Goal: Navigation & Orientation: Find specific page/section

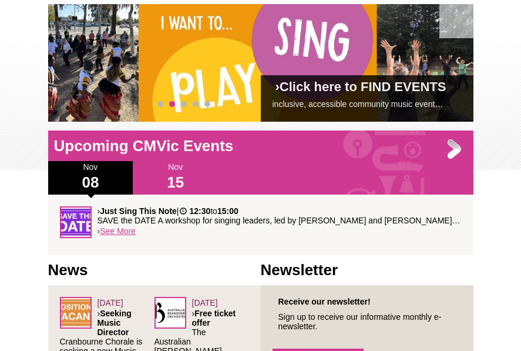
scroll to position [183, 0]
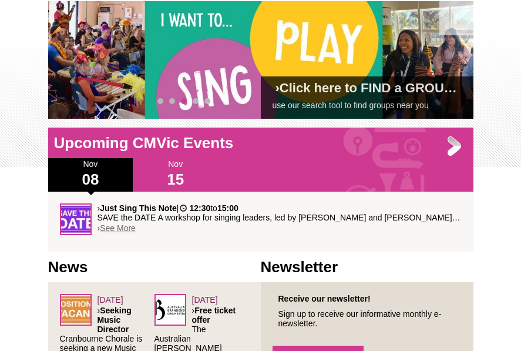
click at [124, 227] on link "See More" at bounding box center [118, 227] width 36 height 9
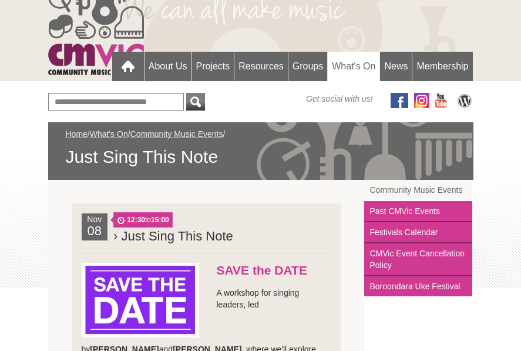
scroll to position [62, 0]
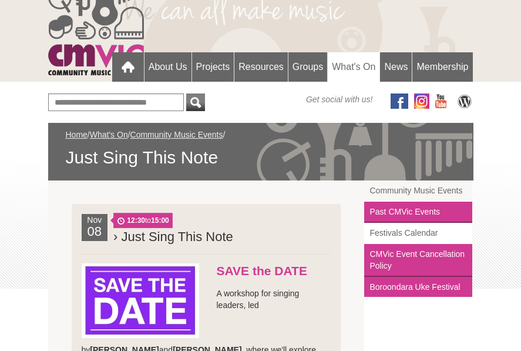
click at [398, 232] on link "Festivals Calendar" at bounding box center [418, 233] width 109 height 21
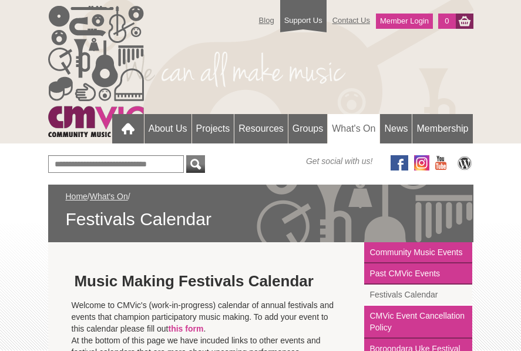
scroll to position [0, 1]
